Goal: Find specific page/section: Find specific page/section

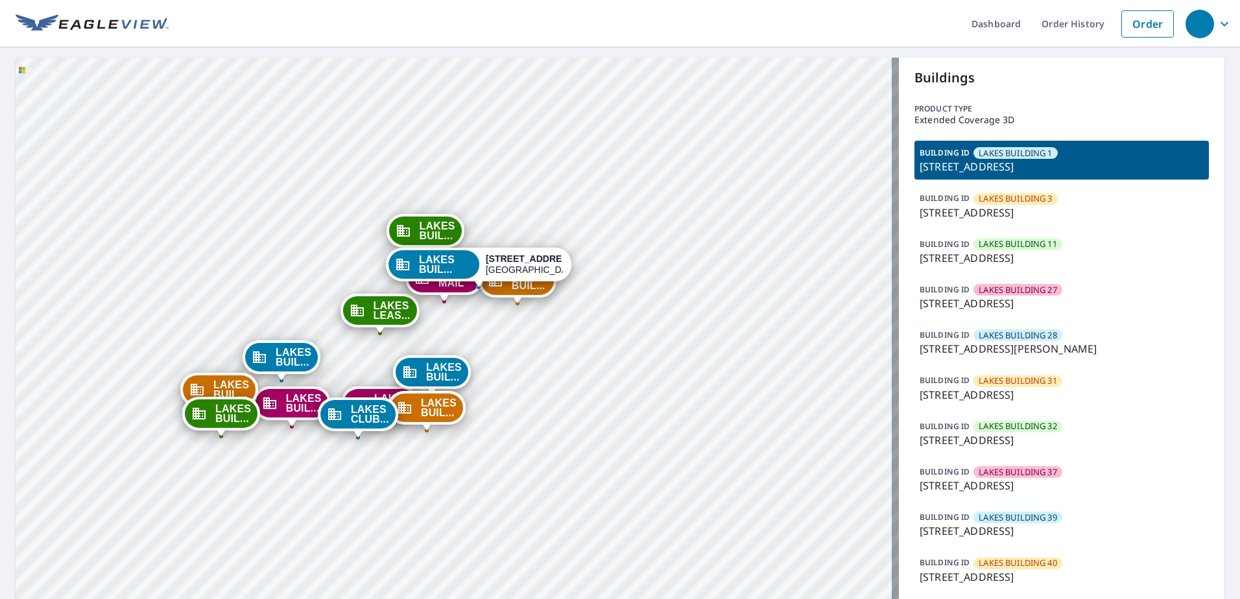
drag, startPoint x: 514, startPoint y: 404, endPoint x: 490, endPoint y: 322, distance: 85.2
click at [490, 322] on div "LAKES BUIL... [STREET_ADDRESS] LAKES BUIL... [STREET_ADDRESS] LAKES BUIL... [ST…" at bounding box center [457, 397] width 883 height 679
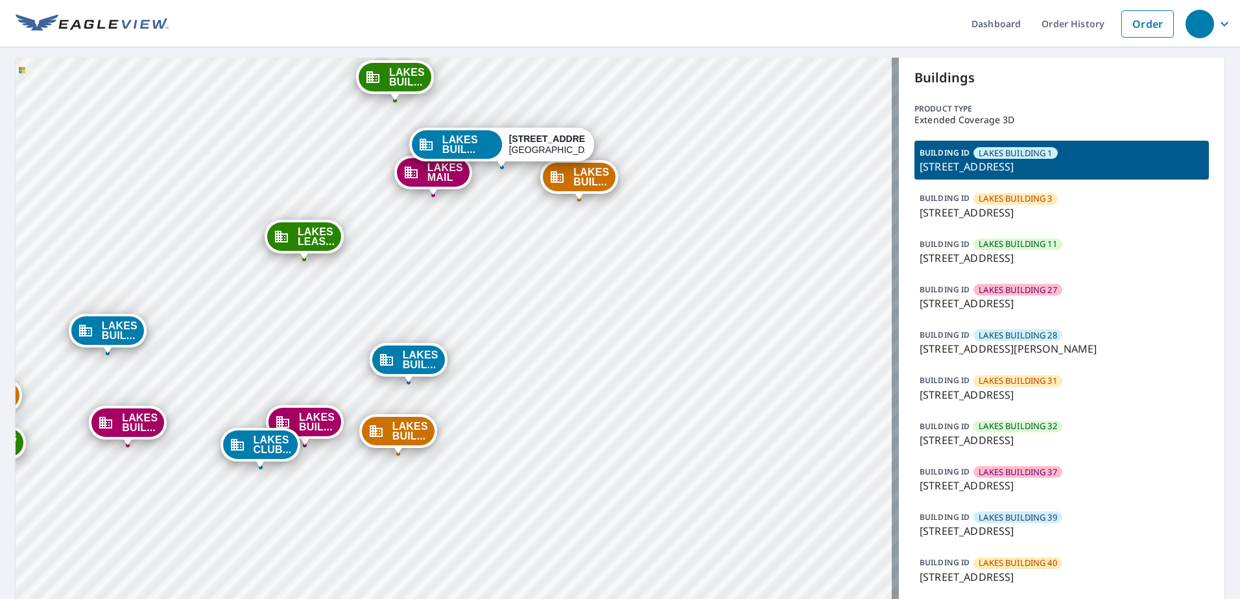
drag, startPoint x: 492, startPoint y: 350, endPoint x: 556, endPoint y: 311, distance: 75.1
click at [556, 311] on div "LAKES BUIL... [STREET_ADDRESS] LAKES BUIL... [STREET_ADDRESS] LAKES BUIL... [ST…" at bounding box center [457, 397] width 883 height 679
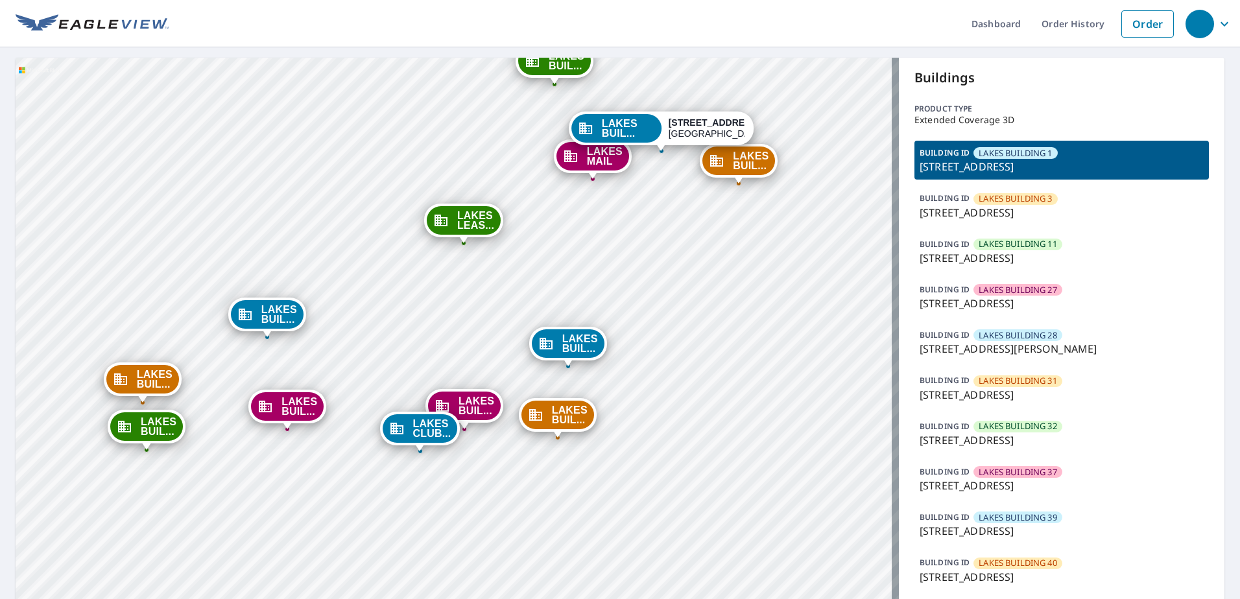
drag, startPoint x: 534, startPoint y: 343, endPoint x: 682, endPoint y: 338, distance: 148.0
click at [682, 338] on div "LAKES BUIL... [STREET_ADDRESS] LAKES BUIL... [STREET_ADDRESS] LAKES BUIL... [ST…" at bounding box center [457, 397] width 883 height 679
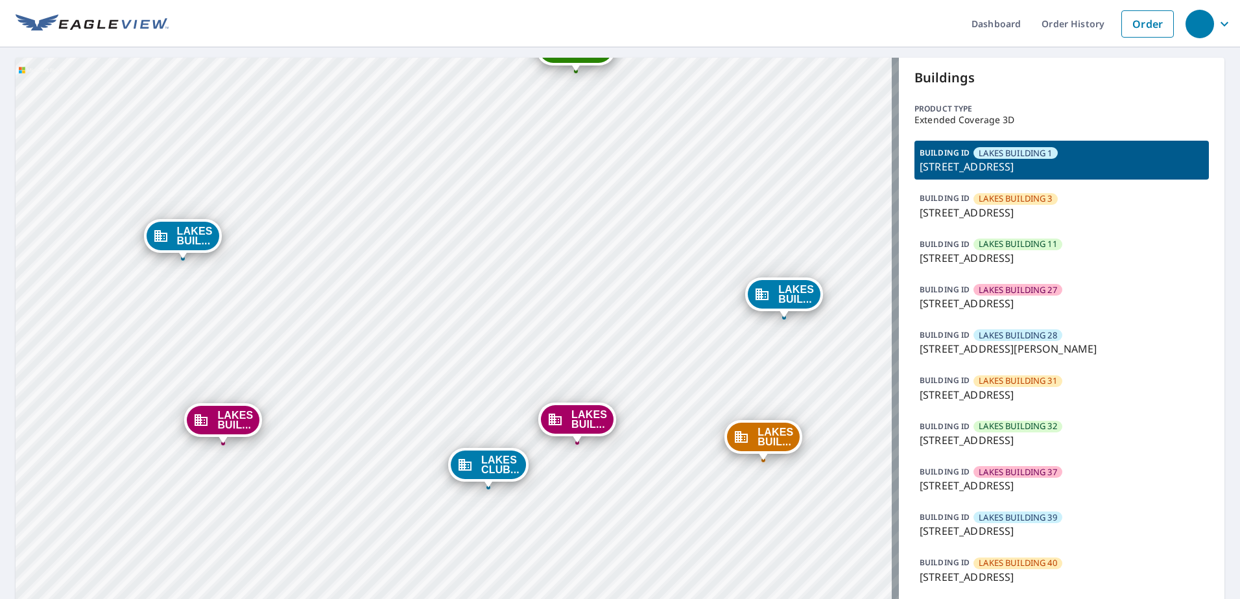
drag, startPoint x: 425, startPoint y: 325, endPoint x: 450, endPoint y: 313, distance: 27.9
click at [450, 313] on div "LAKES BUIL... [STREET_ADDRESS] LAKES BUIL... [STREET_ADDRESS] LAKES BUIL... [ST…" at bounding box center [457, 397] width 883 height 679
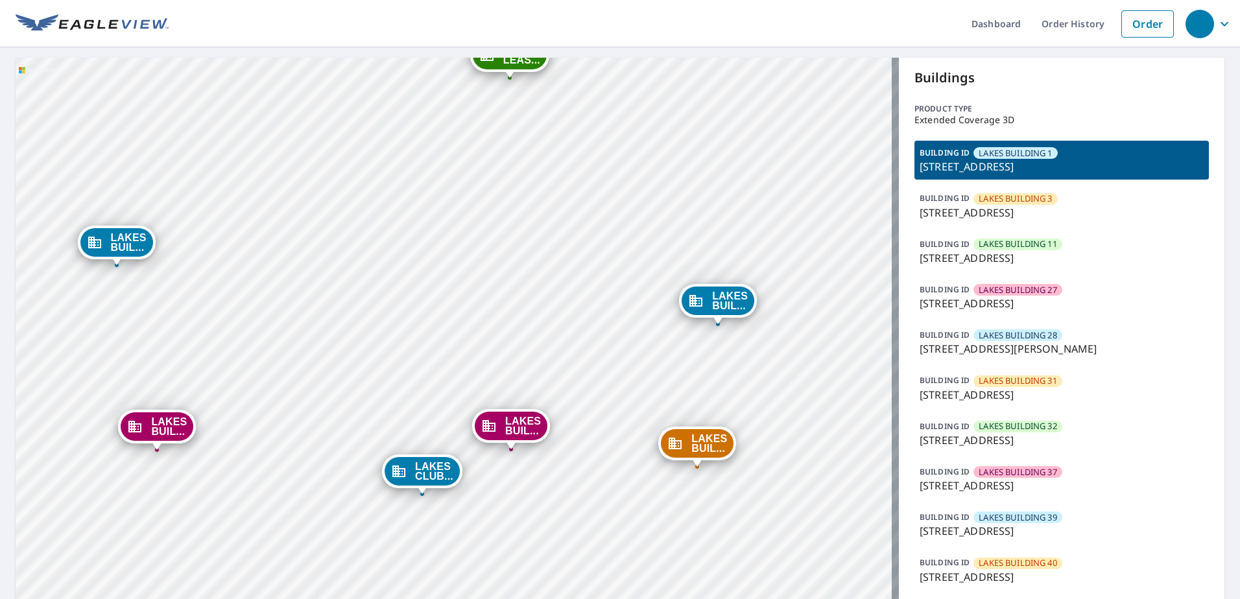
drag, startPoint x: 481, startPoint y: 364, endPoint x: 473, endPoint y: 364, distance: 7.1
click at [473, 364] on div "LAKES BUIL... [STREET_ADDRESS] LAKES BUIL... [STREET_ADDRESS] LAKES BUIL... [ST…" at bounding box center [457, 397] width 883 height 679
drag, startPoint x: 473, startPoint y: 364, endPoint x: 424, endPoint y: 370, distance: 49.6
click at [424, 370] on div "LAKES BUIL... [STREET_ADDRESS] LAKES BUIL... [STREET_ADDRESS] LAKES BUIL... [ST…" at bounding box center [457, 397] width 883 height 679
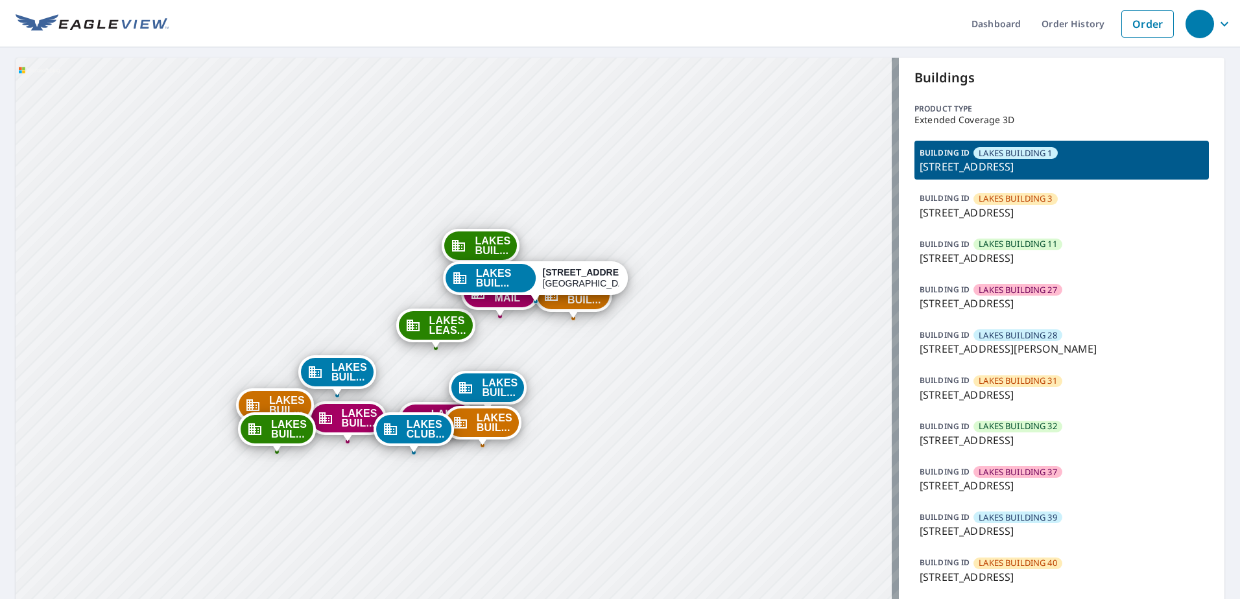
drag, startPoint x: 525, startPoint y: 447, endPoint x: 607, endPoint y: 353, distance: 124.5
click at [607, 353] on div "LAKES BUIL... [STREET_ADDRESS] LAKES BUIL... [STREET_ADDRESS] LAKES BUIL... [ST…" at bounding box center [457, 397] width 883 height 679
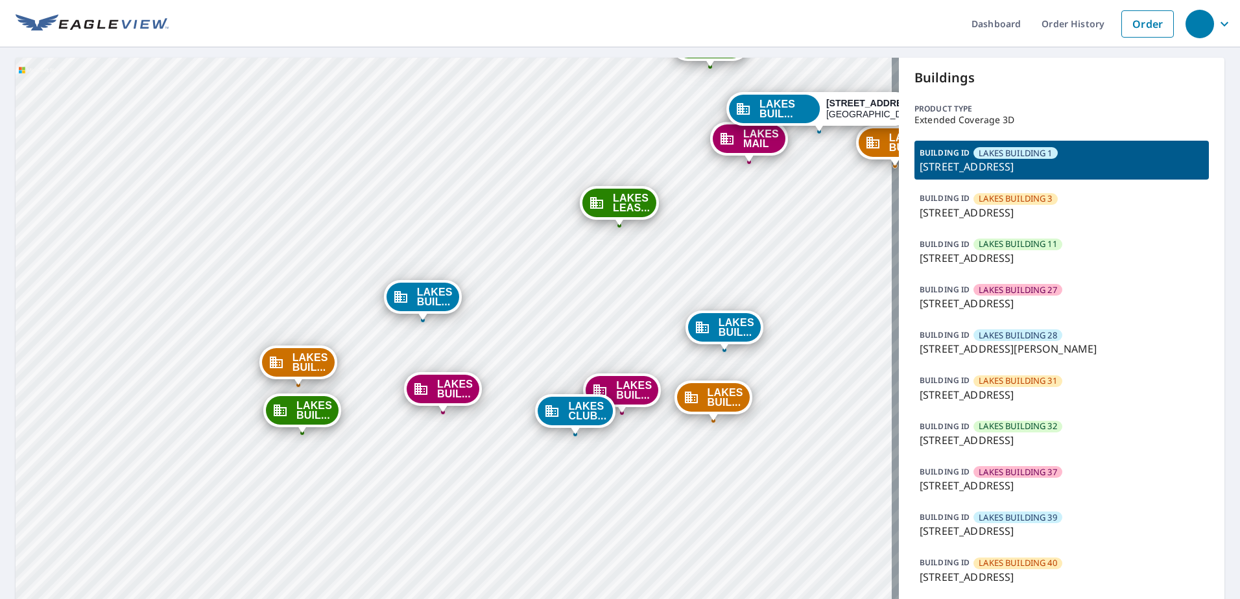
drag, startPoint x: 399, startPoint y: 461, endPoint x: 409, endPoint y: 447, distance: 17.6
click at [405, 452] on div "LAKES BUIL... [STREET_ADDRESS] LAKES BUIL... [STREET_ADDRESS] LAKES BUIL... [ST…" at bounding box center [457, 397] width 883 height 679
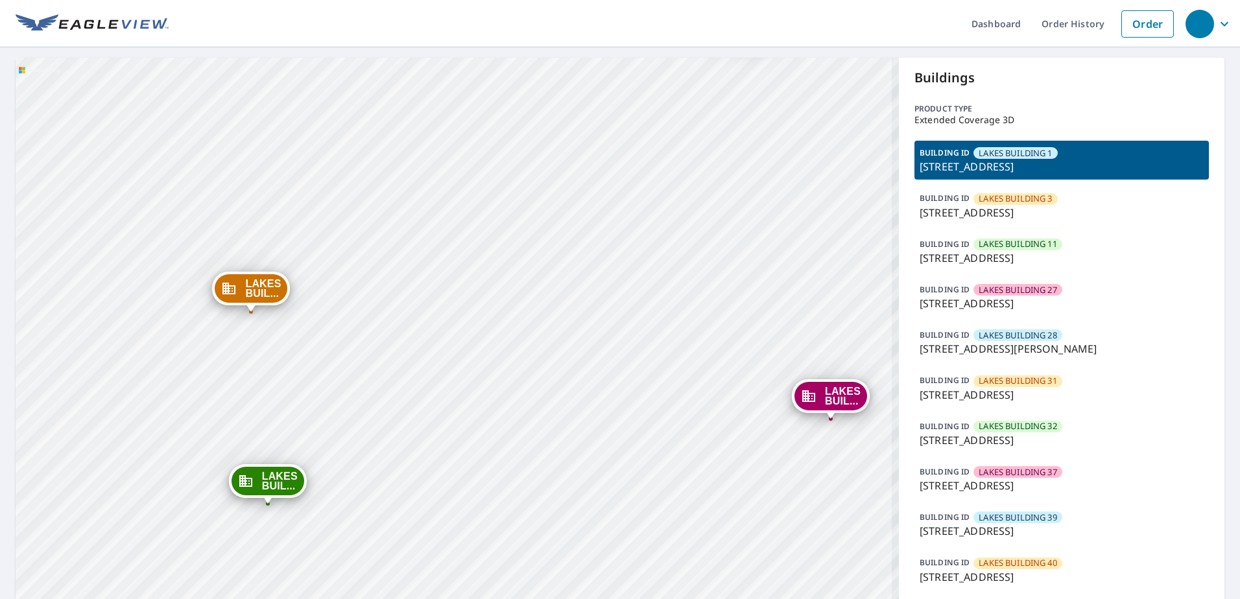
drag, startPoint x: 377, startPoint y: 383, endPoint x: 433, endPoint y: 340, distance: 70.4
click at [431, 341] on div "LAKES BUIL... [STREET_ADDRESS] LAKES BUIL... [STREET_ADDRESS] LAKES BUIL... [ST…" at bounding box center [457, 397] width 883 height 679
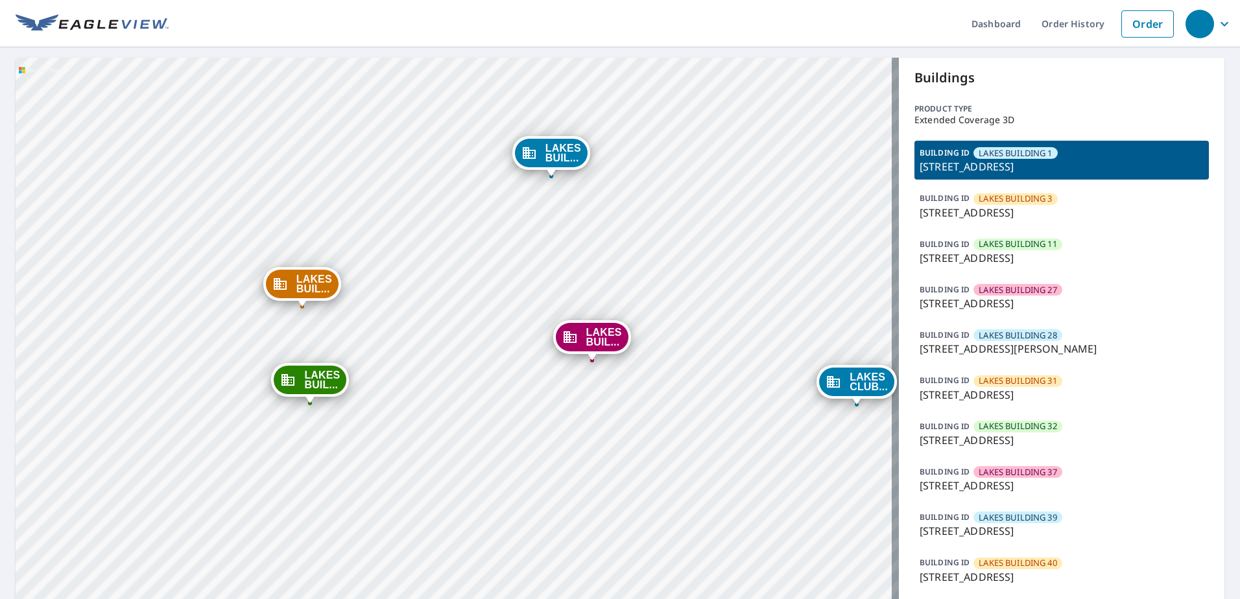
drag, startPoint x: 486, startPoint y: 366, endPoint x: 445, endPoint y: 348, distance: 44.5
click at [445, 348] on div "LAKES BUIL... [STREET_ADDRESS] LAKES BUIL... [STREET_ADDRESS] LAKES BUIL... [ST…" at bounding box center [457, 397] width 883 height 679
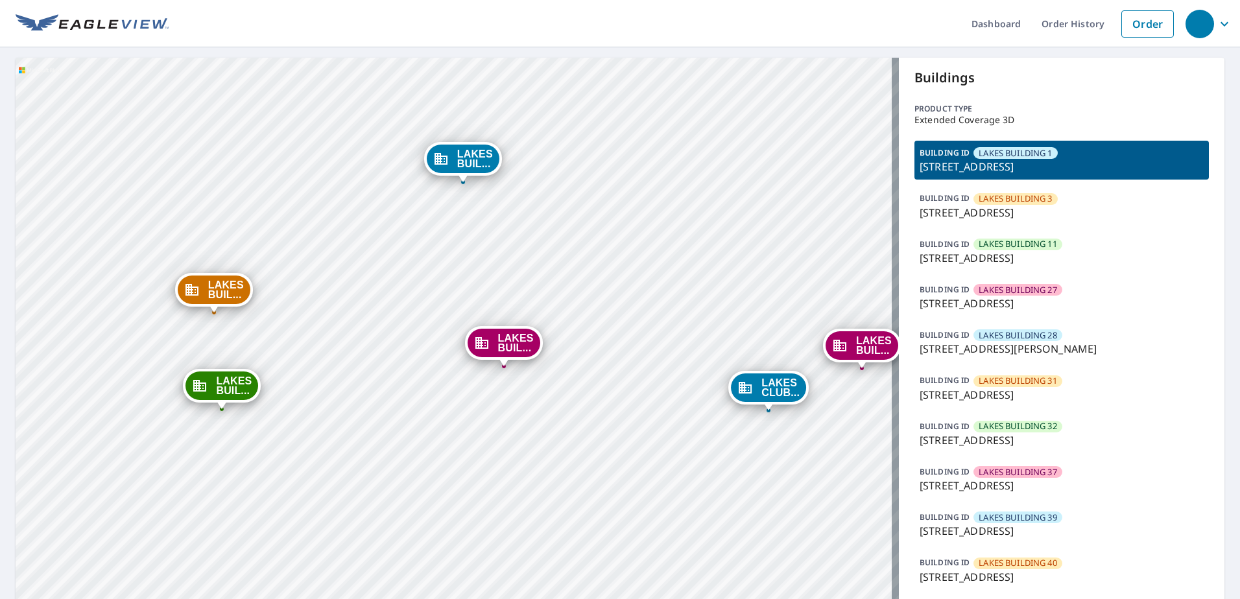
drag, startPoint x: 496, startPoint y: 379, endPoint x: 408, endPoint y: 385, distance: 88.4
click at [408, 385] on div "LAKES BUIL... [STREET_ADDRESS] LAKES BUIL... [STREET_ADDRESS] LAKES BUIL... [ST…" at bounding box center [457, 397] width 883 height 679
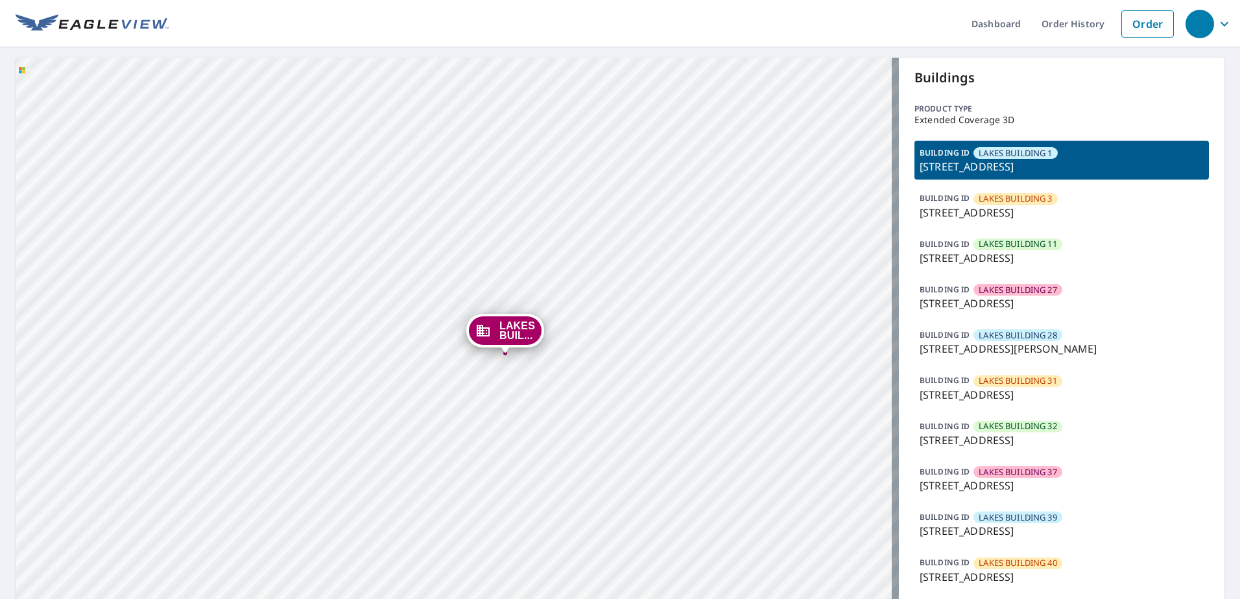
drag, startPoint x: 543, startPoint y: 434, endPoint x: 438, endPoint y: 459, distance: 107.9
click at [438, 459] on div "LAKES BUIL... [STREET_ADDRESS] LAKES BUIL... [STREET_ADDRESS] LAKES BUIL... [ST…" at bounding box center [457, 397] width 883 height 679
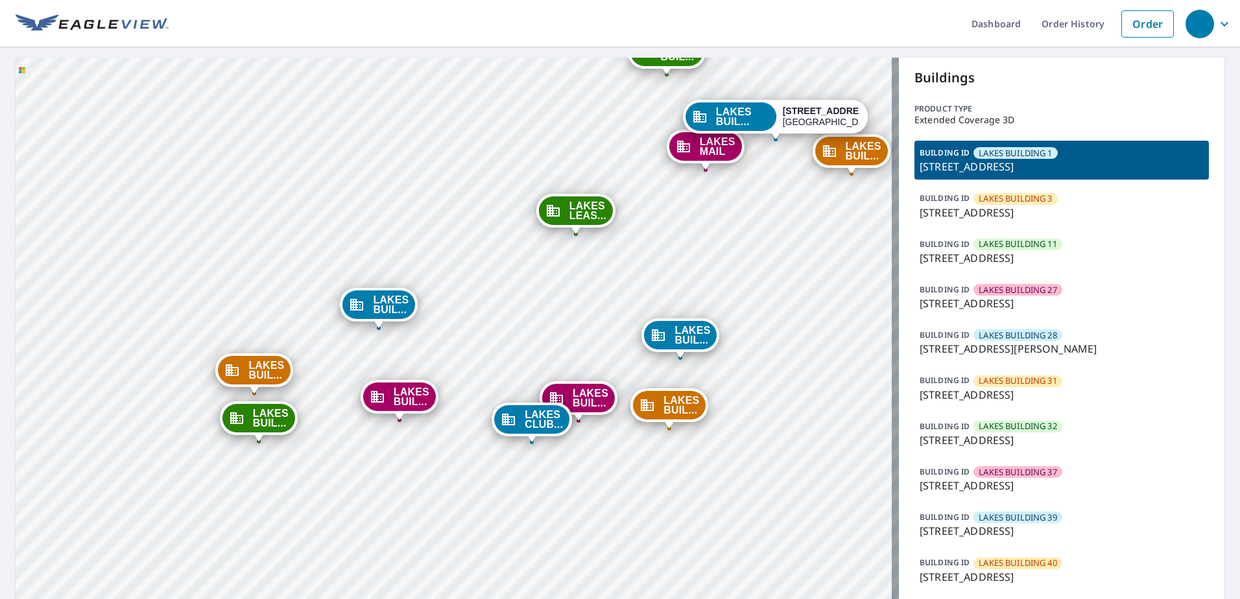
drag, startPoint x: 535, startPoint y: 422, endPoint x: 503, endPoint y: 394, distance: 42.3
click at [480, 414] on div "LAKES BUIL... [STREET_ADDRESS] LAKES BUIL... [STREET_ADDRESS] LAKES BUIL... [ST…" at bounding box center [457, 397] width 883 height 679
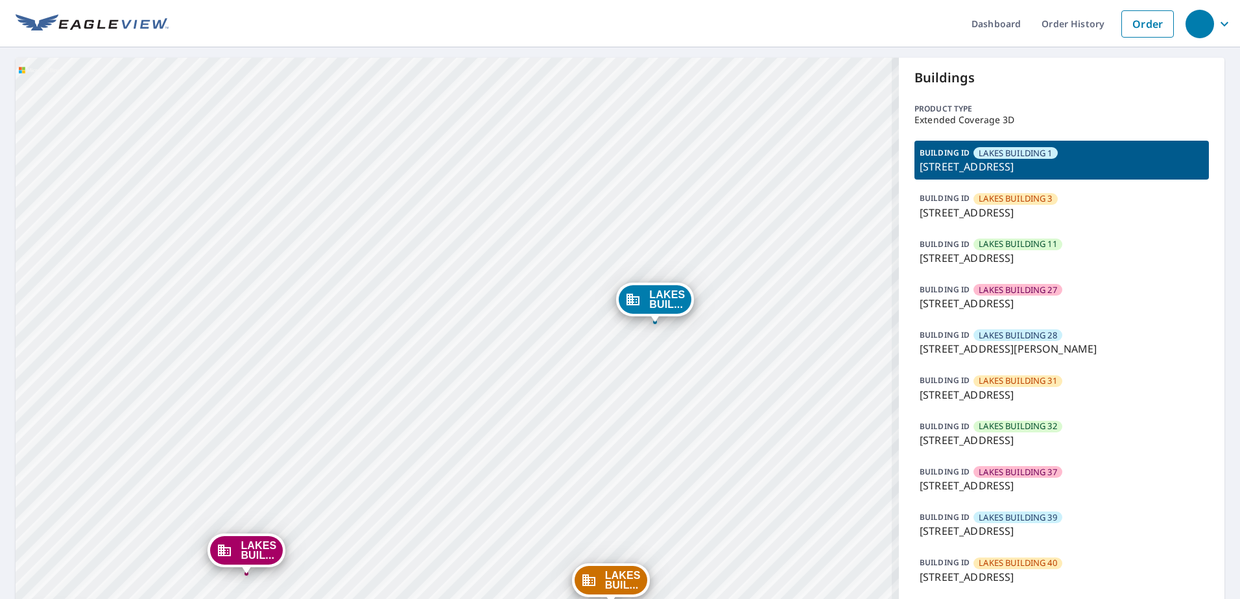
drag, startPoint x: 685, startPoint y: 352, endPoint x: 555, endPoint y: 358, distance: 129.8
click at [555, 358] on div "LAKES BUIL... [STREET_ADDRESS] LAKES BUIL... [STREET_ADDRESS] LAKES BUIL... [ST…" at bounding box center [457, 397] width 883 height 679
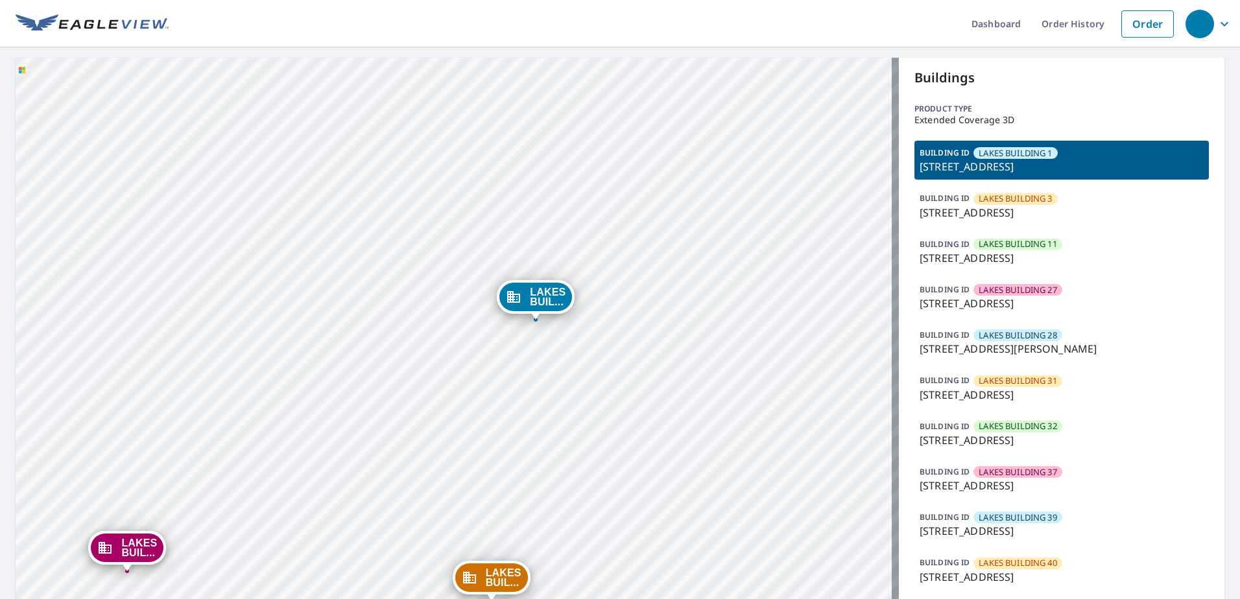
drag, startPoint x: 597, startPoint y: 374, endPoint x: 479, endPoint y: 385, distance: 119.1
click at [479, 385] on div "LAKES BUIL... [STREET_ADDRESS] LAKES BUIL... [STREET_ADDRESS] LAKES BUIL... [ST…" at bounding box center [457, 397] width 883 height 679
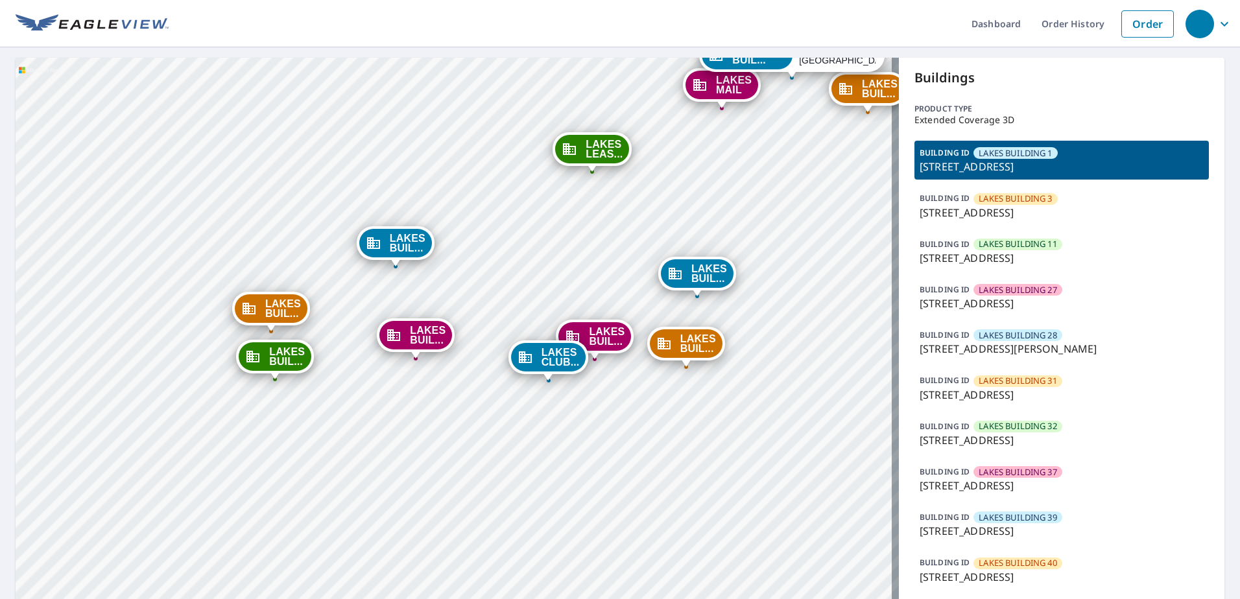
drag, startPoint x: 606, startPoint y: 341, endPoint x: 632, endPoint y: 341, distance: 25.9
click at [632, 341] on div "LAKES BUIL... 5482 Meadow Bend Dr Dallas, TX 75206" at bounding box center [595, 337] width 78 height 34
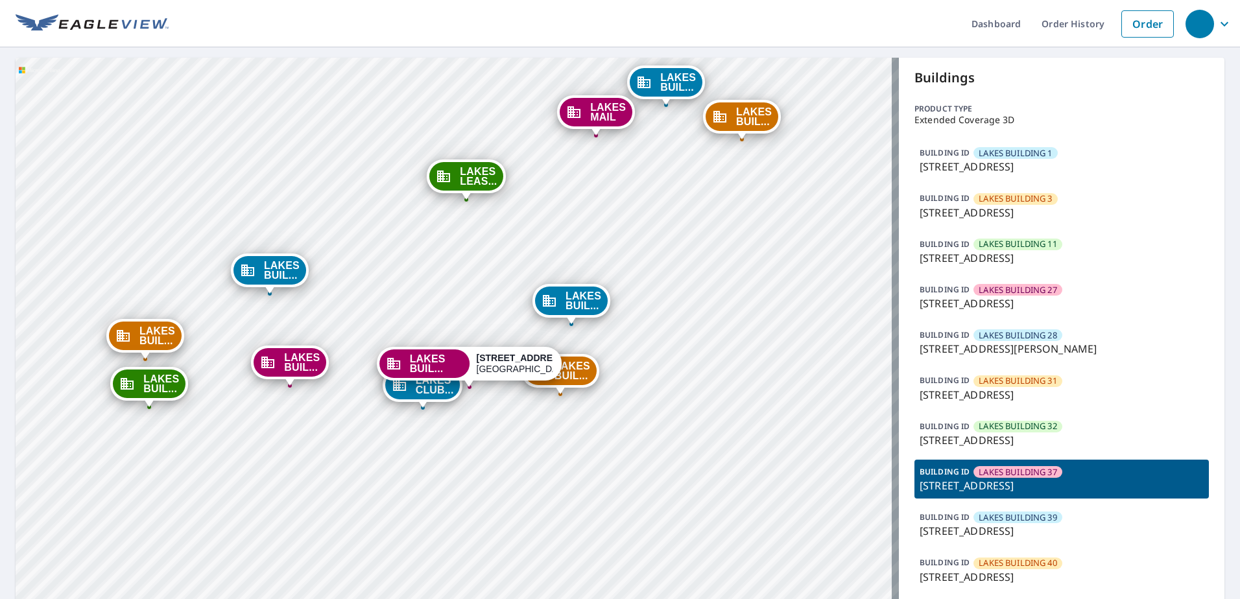
drag, startPoint x: 364, startPoint y: 315, endPoint x: 470, endPoint y: 285, distance: 109.0
click at [470, 285] on div "LAKES BUIL... 8620 Southwestern Blvd Dallas, TX 75206 LAKES BUIL... 8740 Southw…" at bounding box center [457, 397] width 883 height 679
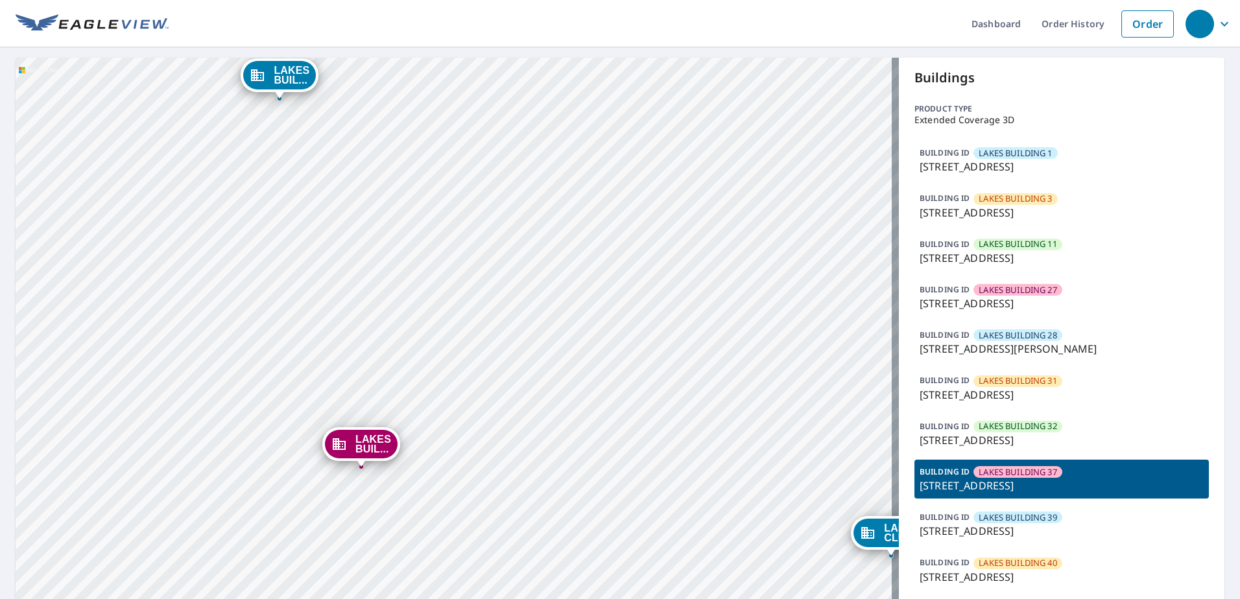
drag, startPoint x: 446, startPoint y: 372, endPoint x: 446, endPoint y: 420, distance: 48.0
click at [446, 420] on div "LAKES BUIL... 8620 Southwestern Blvd Dallas, TX 75206 LAKES BUIL... 8740 Southw…" at bounding box center [457, 397] width 883 height 679
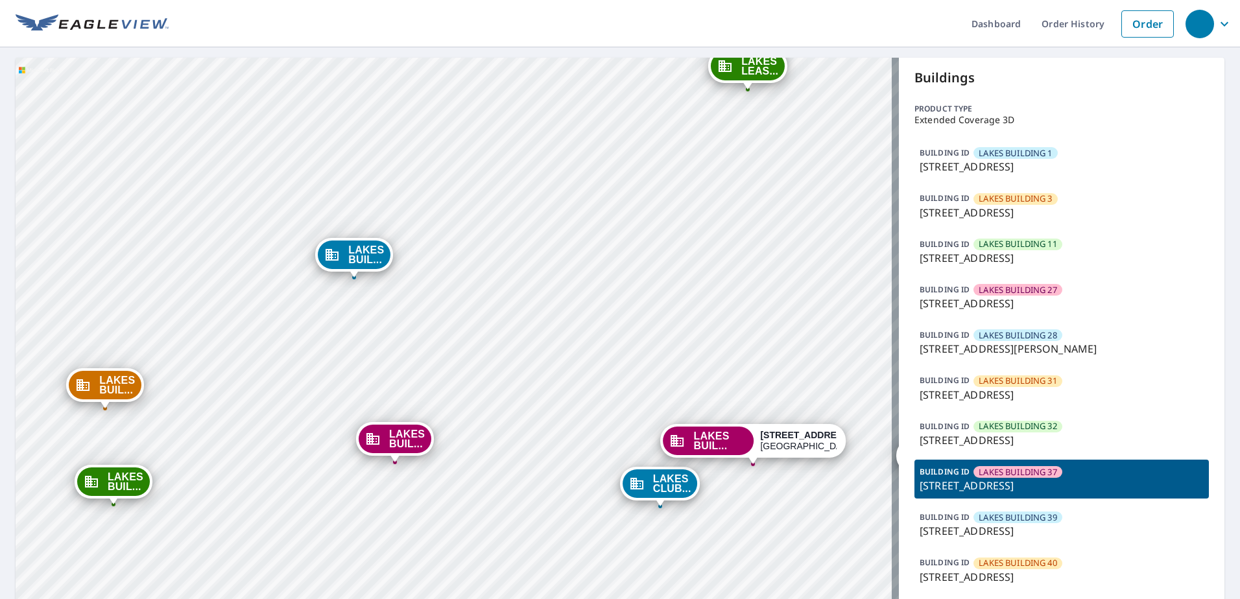
drag, startPoint x: 487, startPoint y: 396, endPoint x: 468, endPoint y: 400, distance: 19.8
click at [468, 400] on div "LAKES BUIL... 8620 Southwestern Blvd Dallas, TX 75206 LAKES BUIL... 8740 Southw…" at bounding box center [457, 397] width 883 height 679
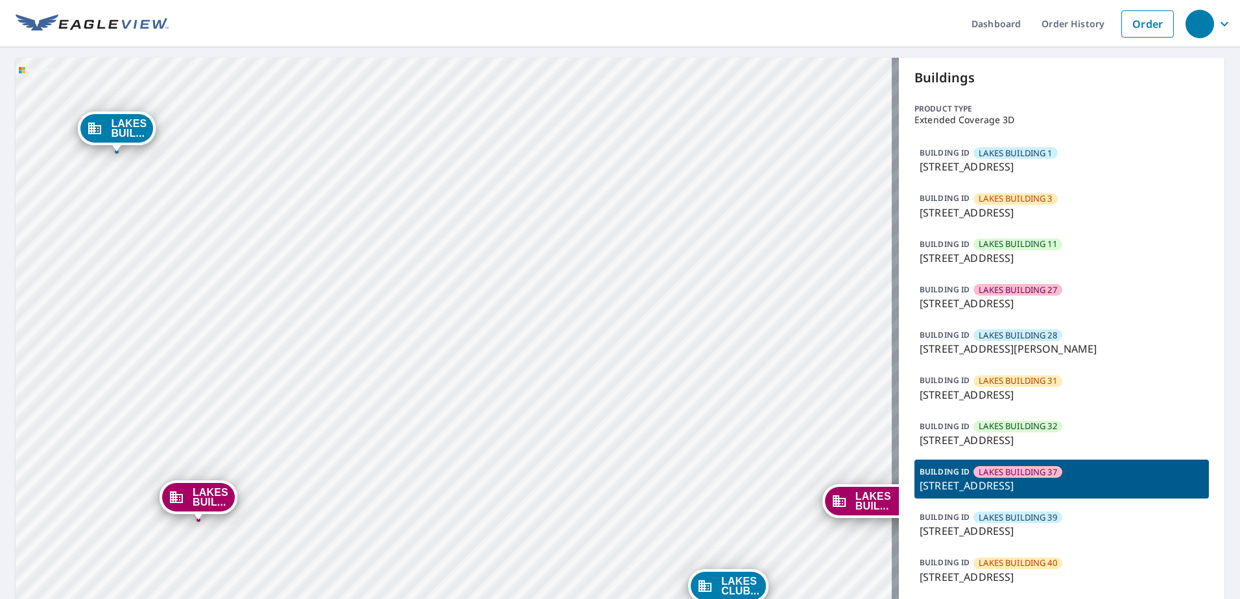
drag, startPoint x: 615, startPoint y: 396, endPoint x: 577, endPoint y: 424, distance: 47.0
click at [577, 424] on div "LAKES BUIL... 8620 Southwestern Blvd Dallas, TX 75206 LAKES BUIL... 8740 Southw…" at bounding box center [457, 397] width 883 height 679
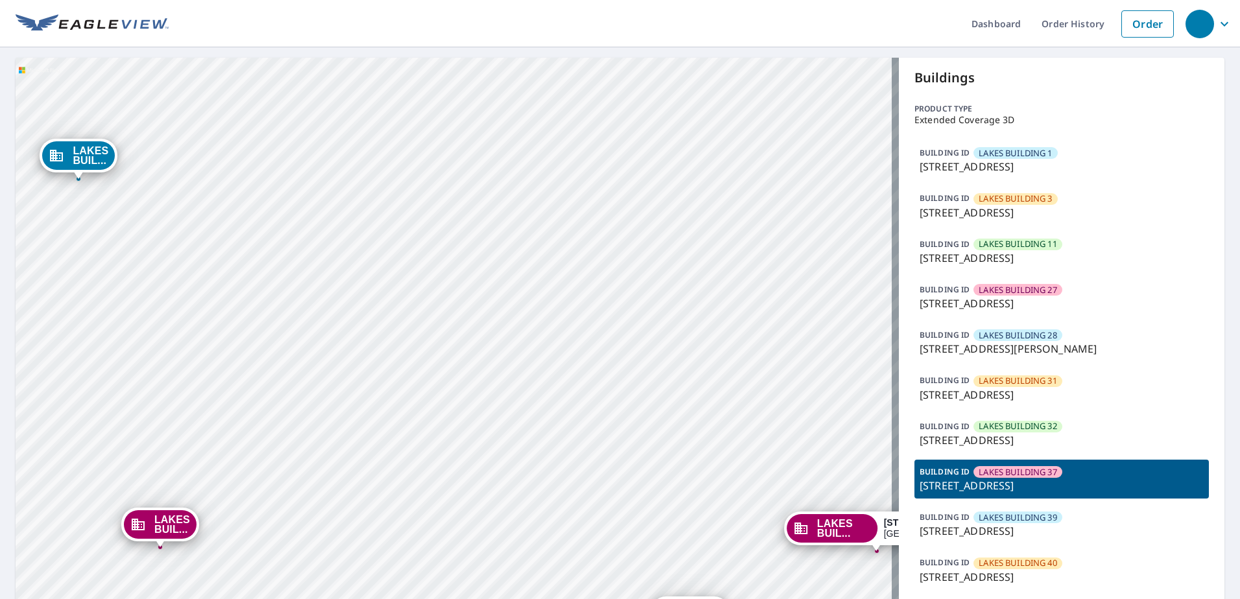
click at [639, 339] on div "LAKES BUIL... 8620 Southwestern Blvd Dallas, TX 75206 LAKES BUIL... 8740 Southw…" at bounding box center [457, 397] width 883 height 679
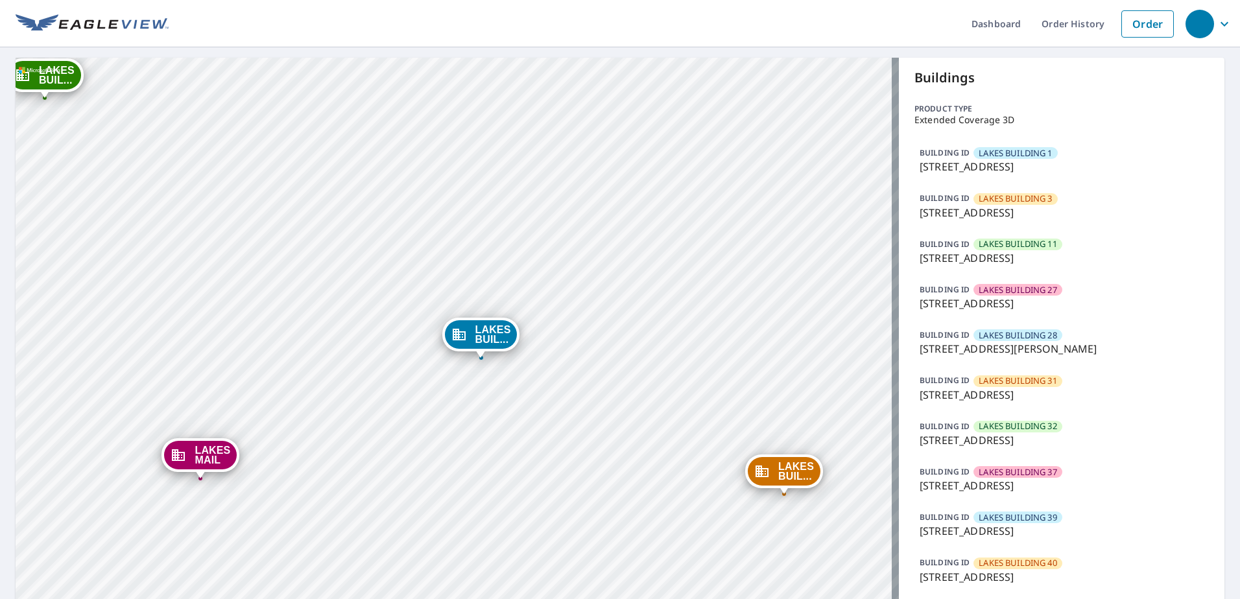
drag, startPoint x: 682, startPoint y: 356, endPoint x: 691, endPoint y: 348, distance: 12.4
click at [691, 348] on div "LAKES BUIL... [STREET_ADDRESS] LAKES BUIL... [STREET_ADDRESS] LAKES BUIL... [ST…" at bounding box center [457, 397] width 883 height 679
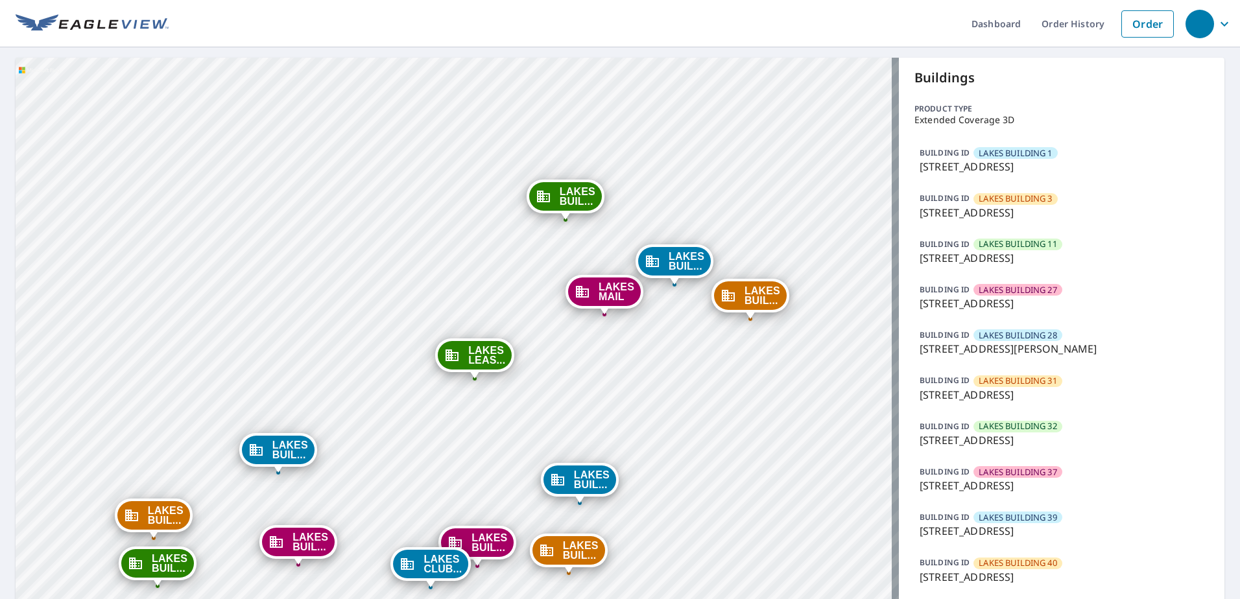
drag, startPoint x: 600, startPoint y: 280, endPoint x: 634, endPoint y: 220, distance: 69.1
click at [634, 220] on div "LAKES BUIL... [STREET_ADDRESS] LAKES BUIL... [STREET_ADDRESS] LAKES BUIL... [ST…" at bounding box center [457, 397] width 883 height 679
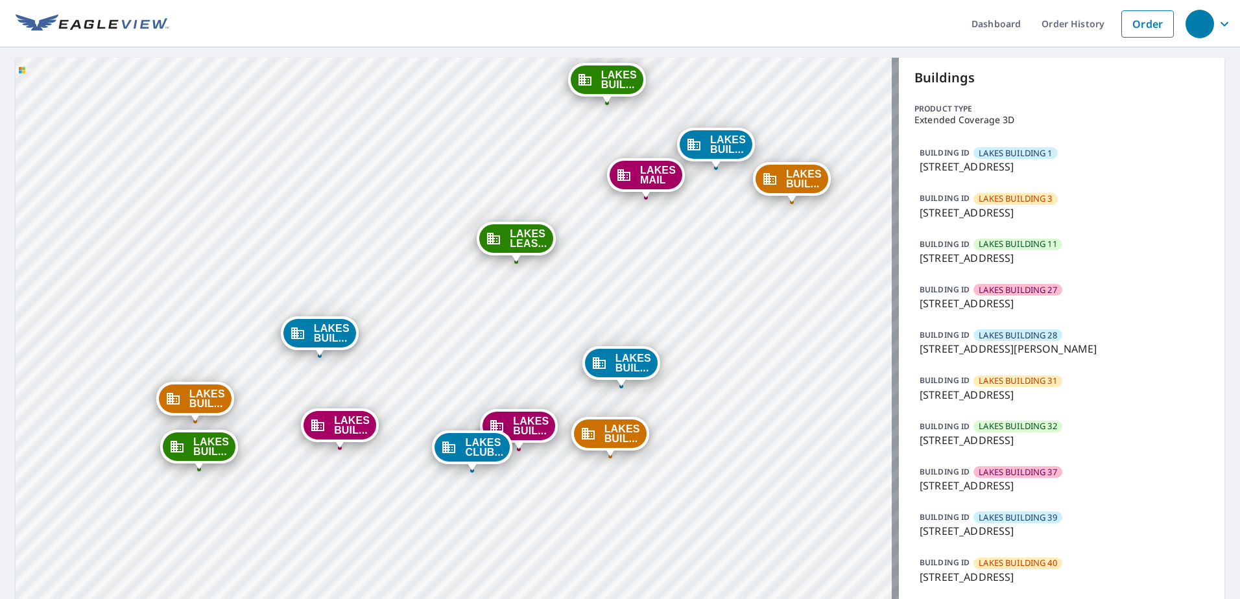
drag, startPoint x: 435, startPoint y: 387, endPoint x: 464, endPoint y: 309, distance: 82.9
click at [464, 309] on div "LAKES BUIL... [STREET_ADDRESS] LAKES BUIL... [STREET_ADDRESS] LAKES BUIL... [ST…" at bounding box center [457, 397] width 883 height 679
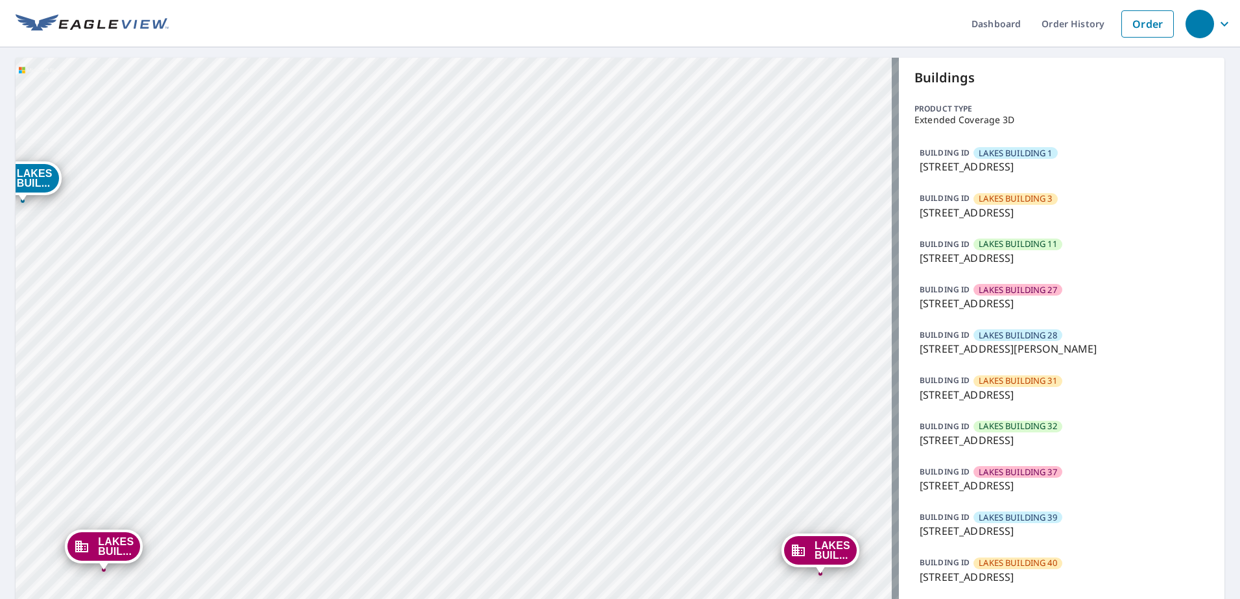
drag, startPoint x: 414, startPoint y: 460, endPoint x: 534, endPoint y: 490, distance: 124.3
click at [534, 490] on div "LAKES BUIL... [STREET_ADDRESS] LAKES BUIL... [STREET_ADDRESS] LAKES BUIL... [ST…" at bounding box center [457, 397] width 883 height 679
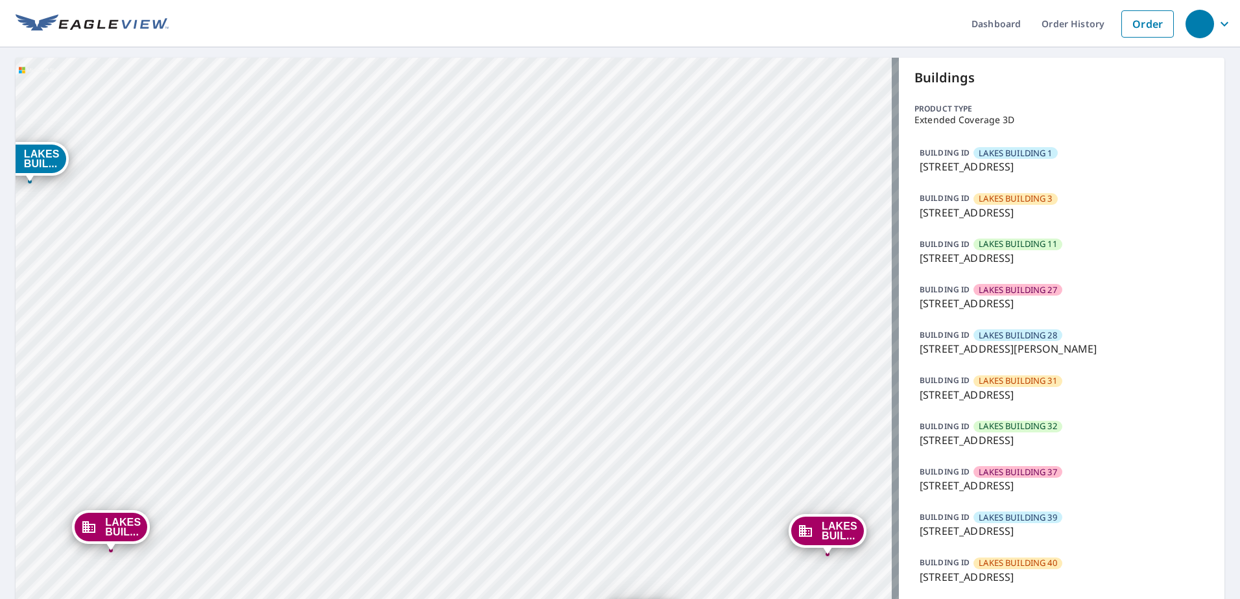
click at [558, 438] on div "LAKES BUIL... [STREET_ADDRESS] LAKES BUIL... [STREET_ADDRESS] LAKES BUIL... [ST…" at bounding box center [457, 397] width 883 height 679
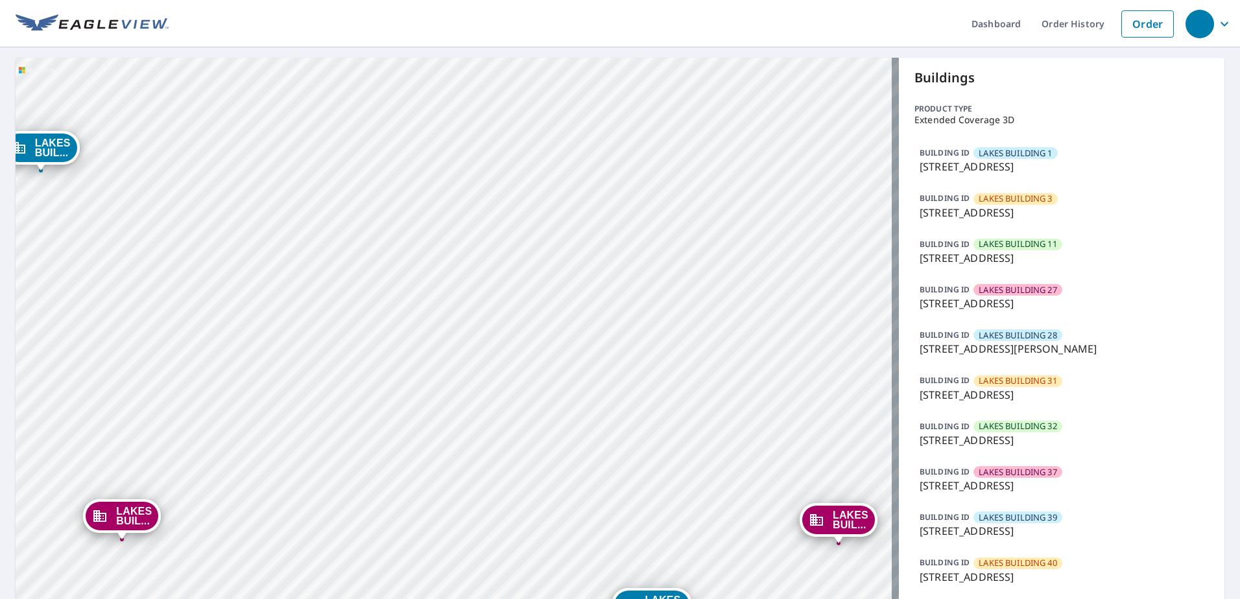
drag, startPoint x: 504, startPoint y: 467, endPoint x: 509, endPoint y: 461, distance: 7.8
click at [509, 461] on div "LAKES BUIL... [STREET_ADDRESS] LAKES BUIL... [STREET_ADDRESS] LAKES BUIL... [ST…" at bounding box center [457, 397] width 883 height 679
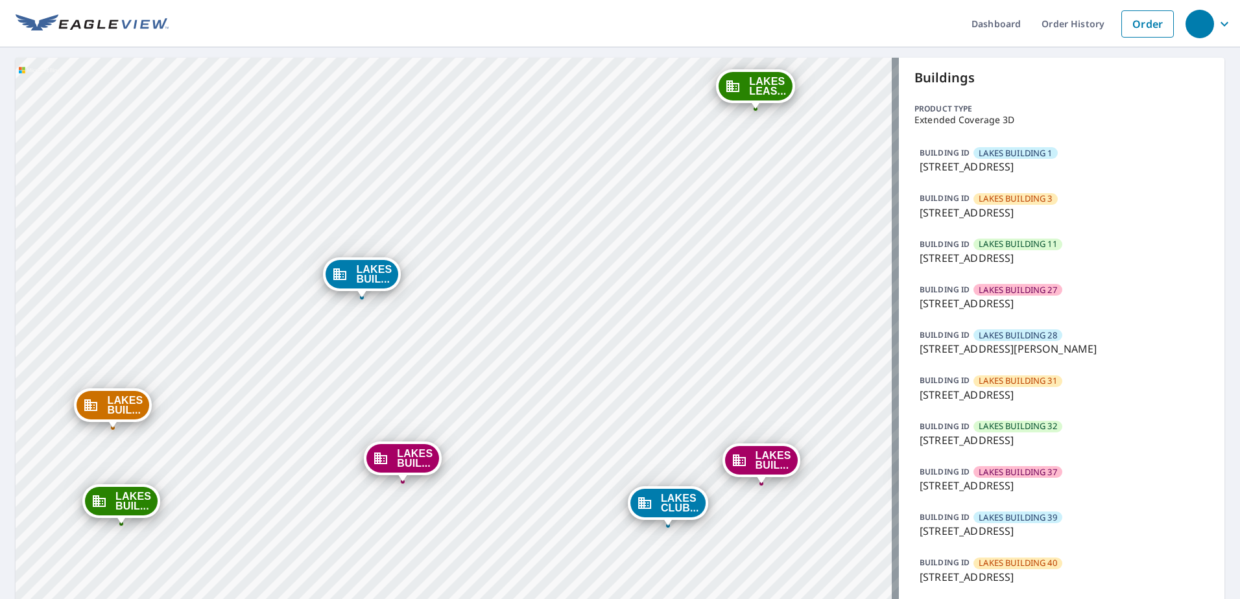
click at [656, 446] on div "LAKES BUIL... [STREET_ADDRESS] LAKES BUIL... [STREET_ADDRESS] LAKES BUIL... [ST…" at bounding box center [457, 397] width 883 height 679
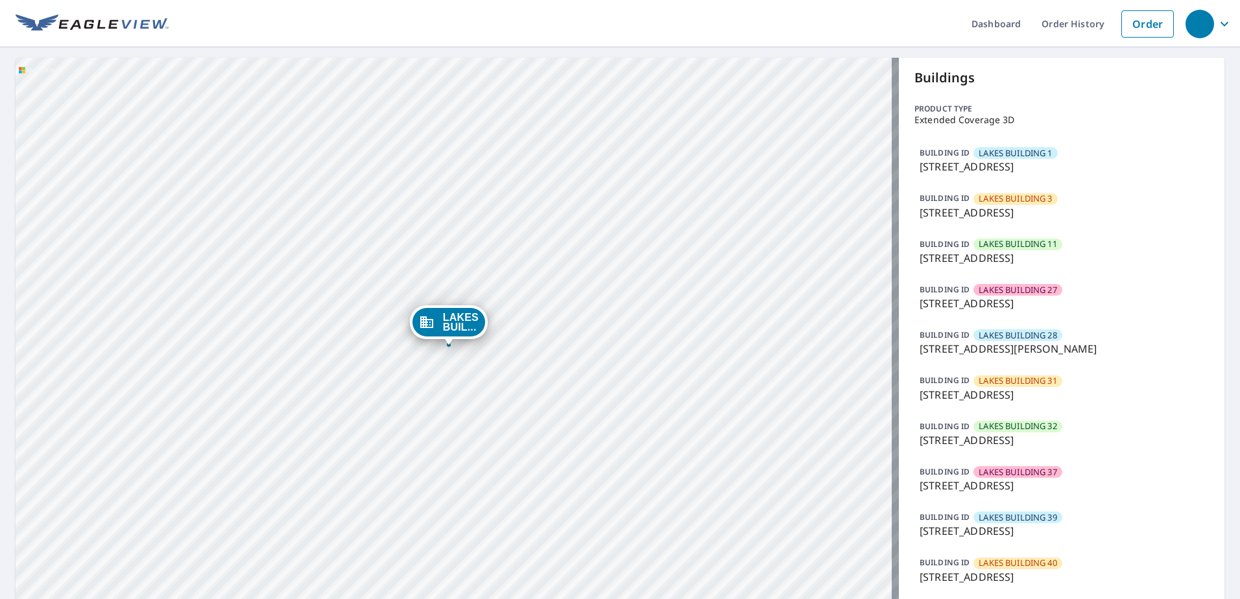
drag, startPoint x: 437, startPoint y: 405, endPoint x: 436, endPoint y: 432, distance: 26.6
click at [436, 432] on div "LAKES BUIL... [STREET_ADDRESS] LAKES BUIL... [STREET_ADDRESS] LAKES BUIL... [ST…" at bounding box center [457, 397] width 883 height 679
